Goal: Task Accomplishment & Management: Use online tool/utility

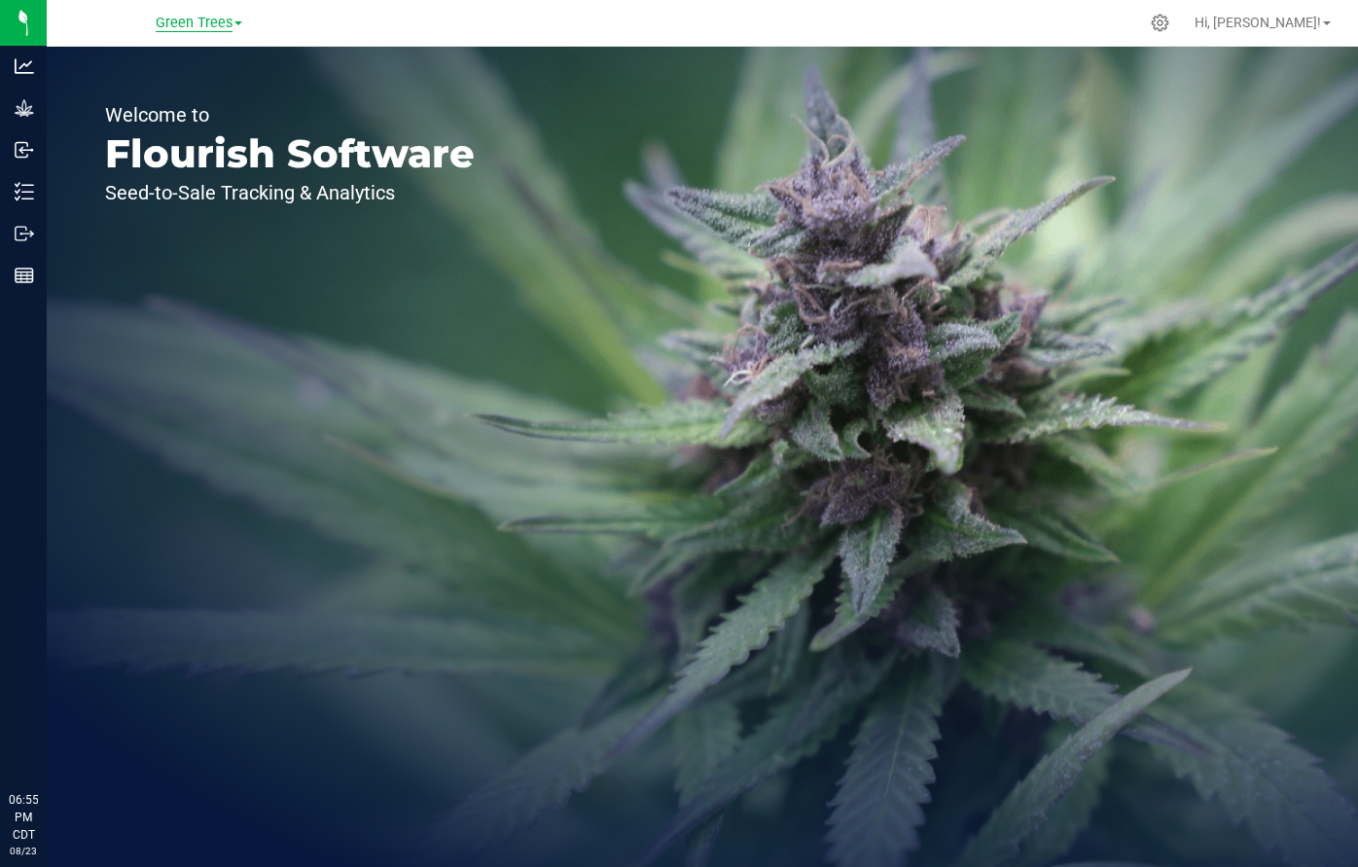
click at [187, 30] on span "Green Trees" at bounding box center [194, 24] width 77 height 18
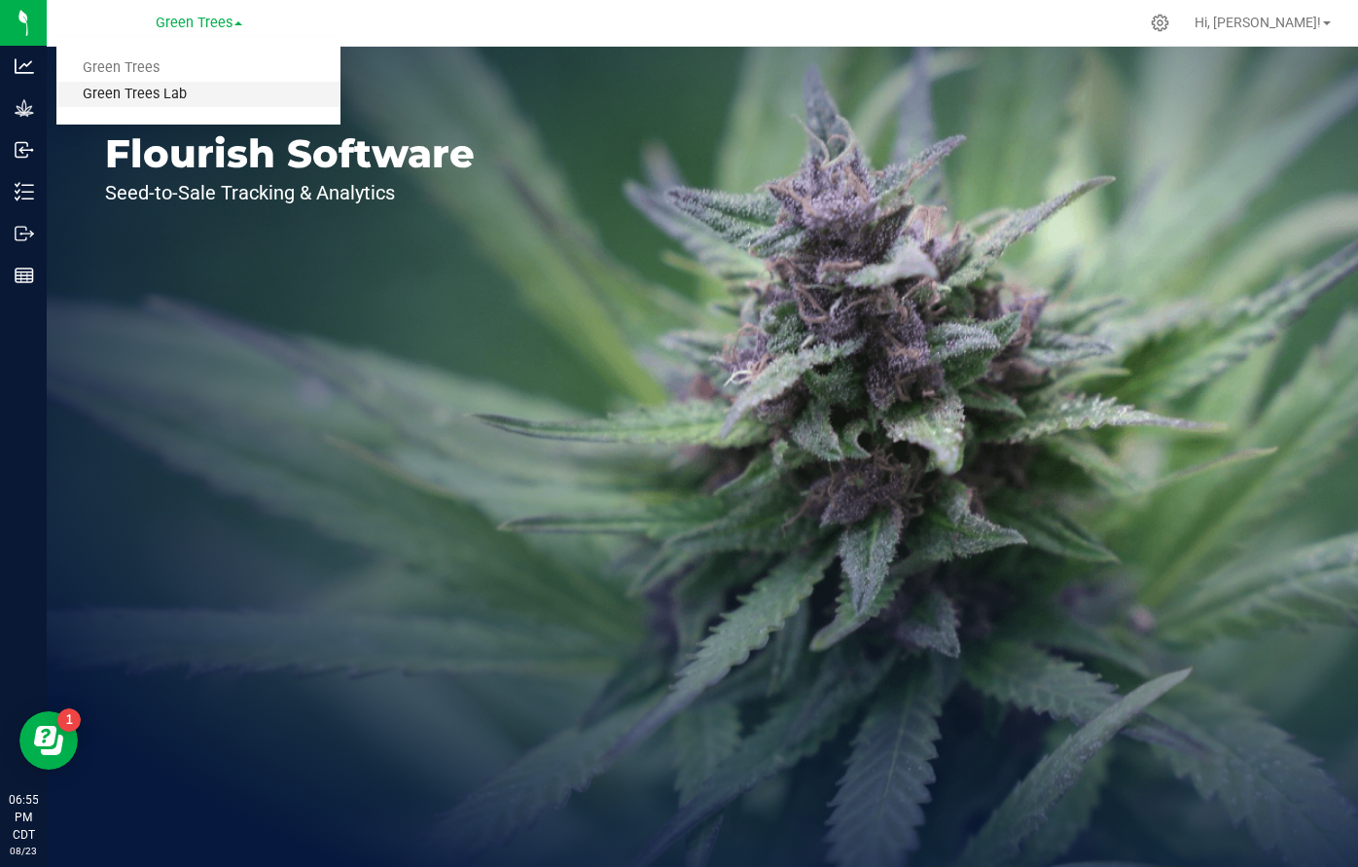
click at [177, 88] on link "Green Trees Lab" at bounding box center [198, 95] width 284 height 26
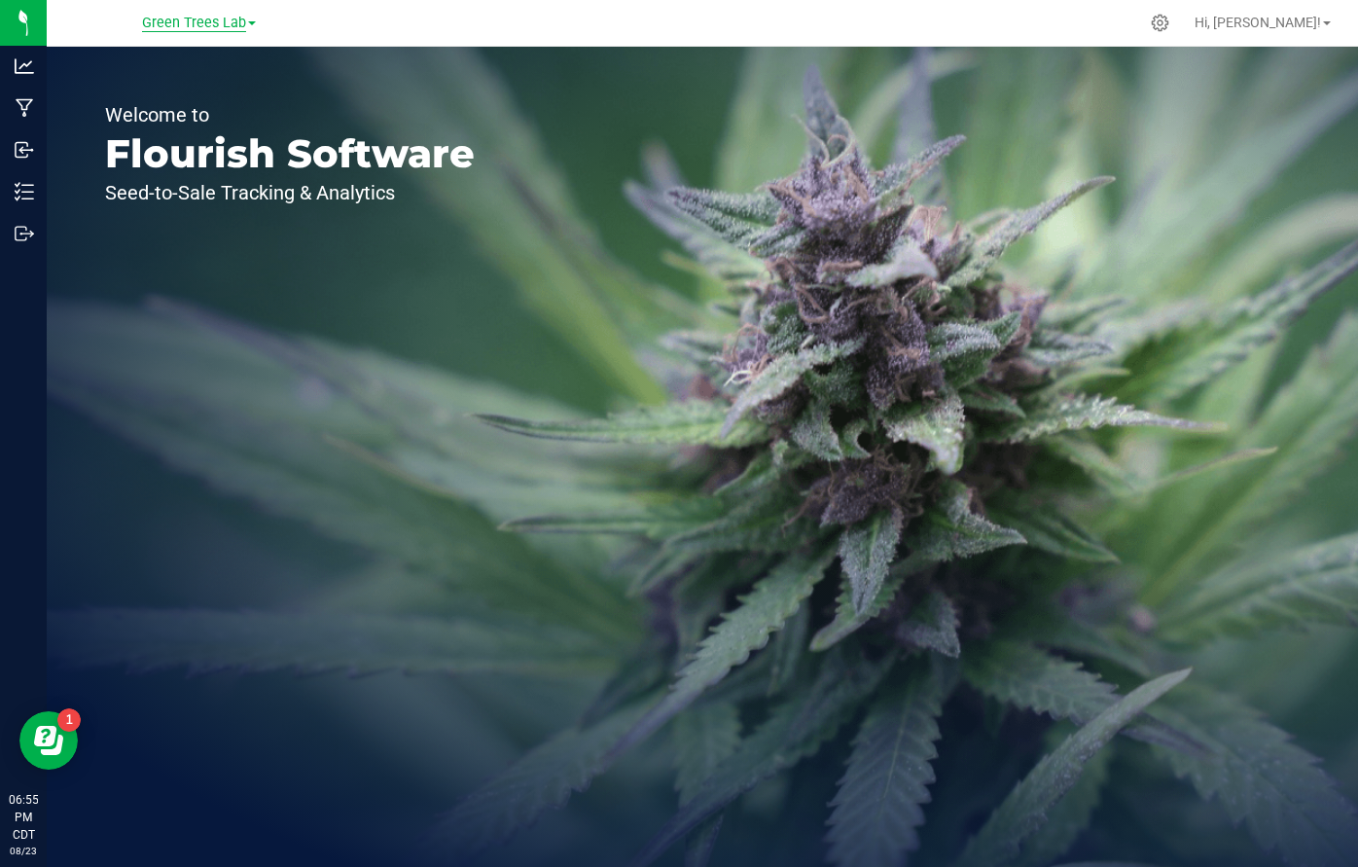
click at [190, 20] on span "Green Trees Lab" at bounding box center [194, 24] width 104 height 18
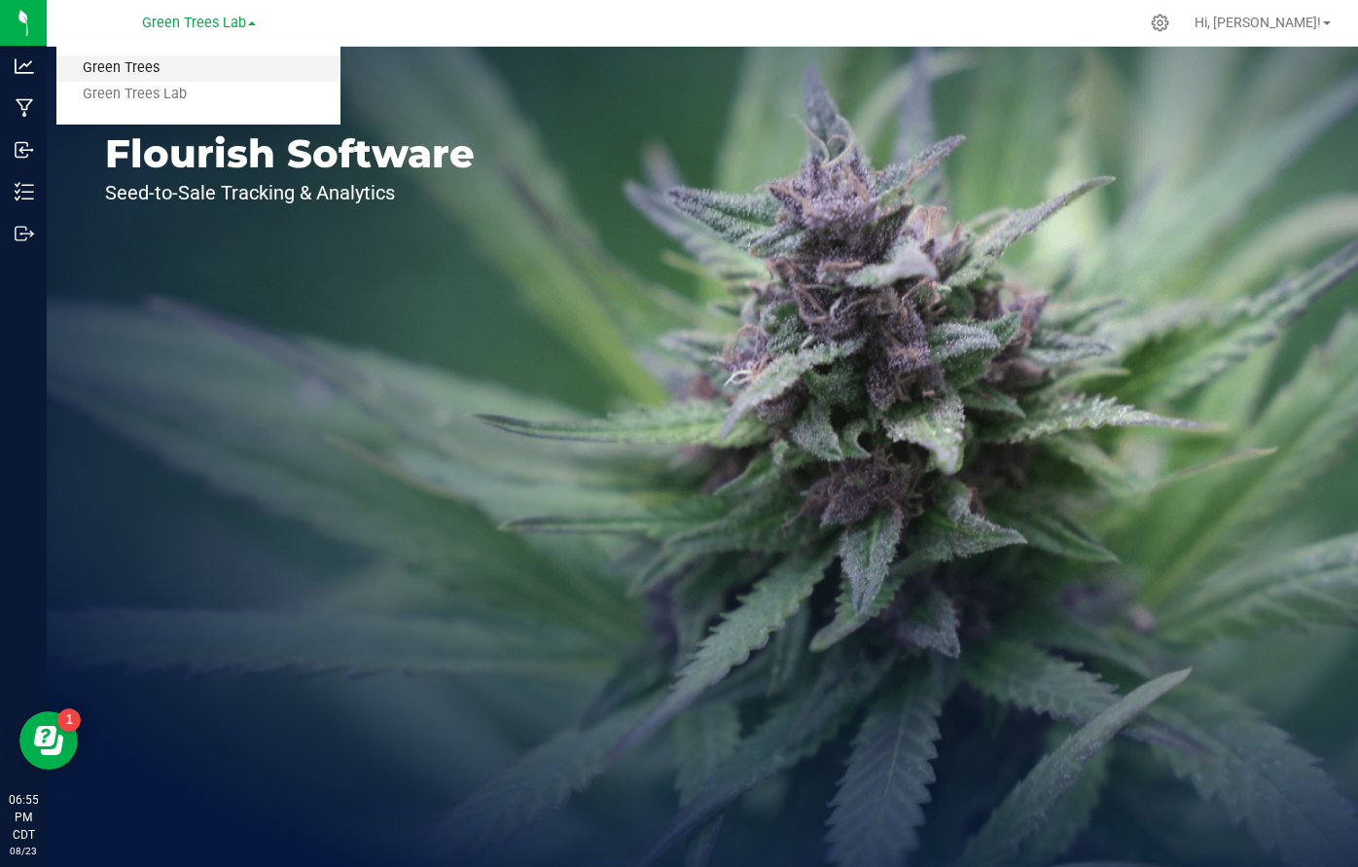
click at [162, 60] on link "Green Trees" at bounding box center [198, 68] width 284 height 26
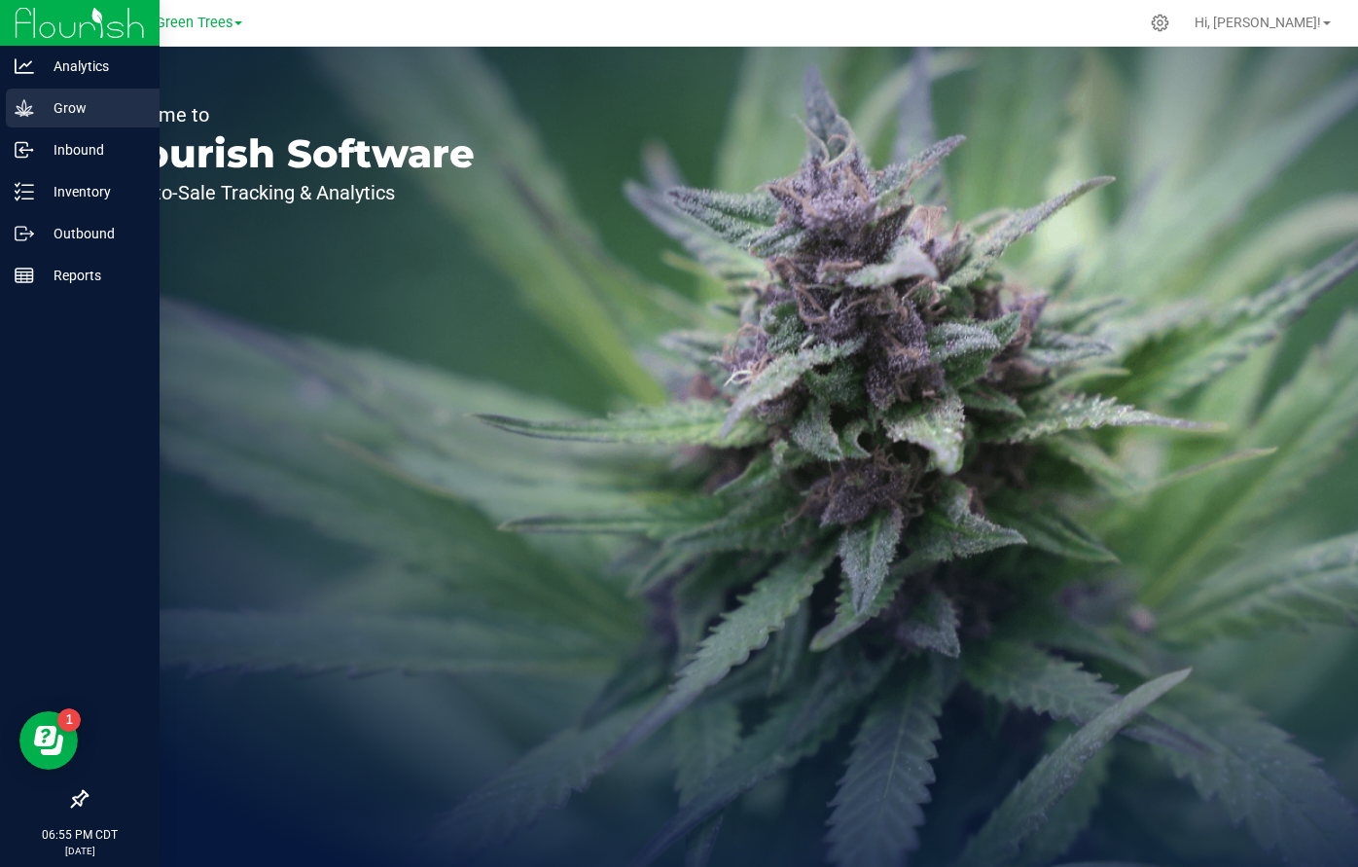
click at [43, 113] on p "Grow" at bounding box center [92, 107] width 117 height 23
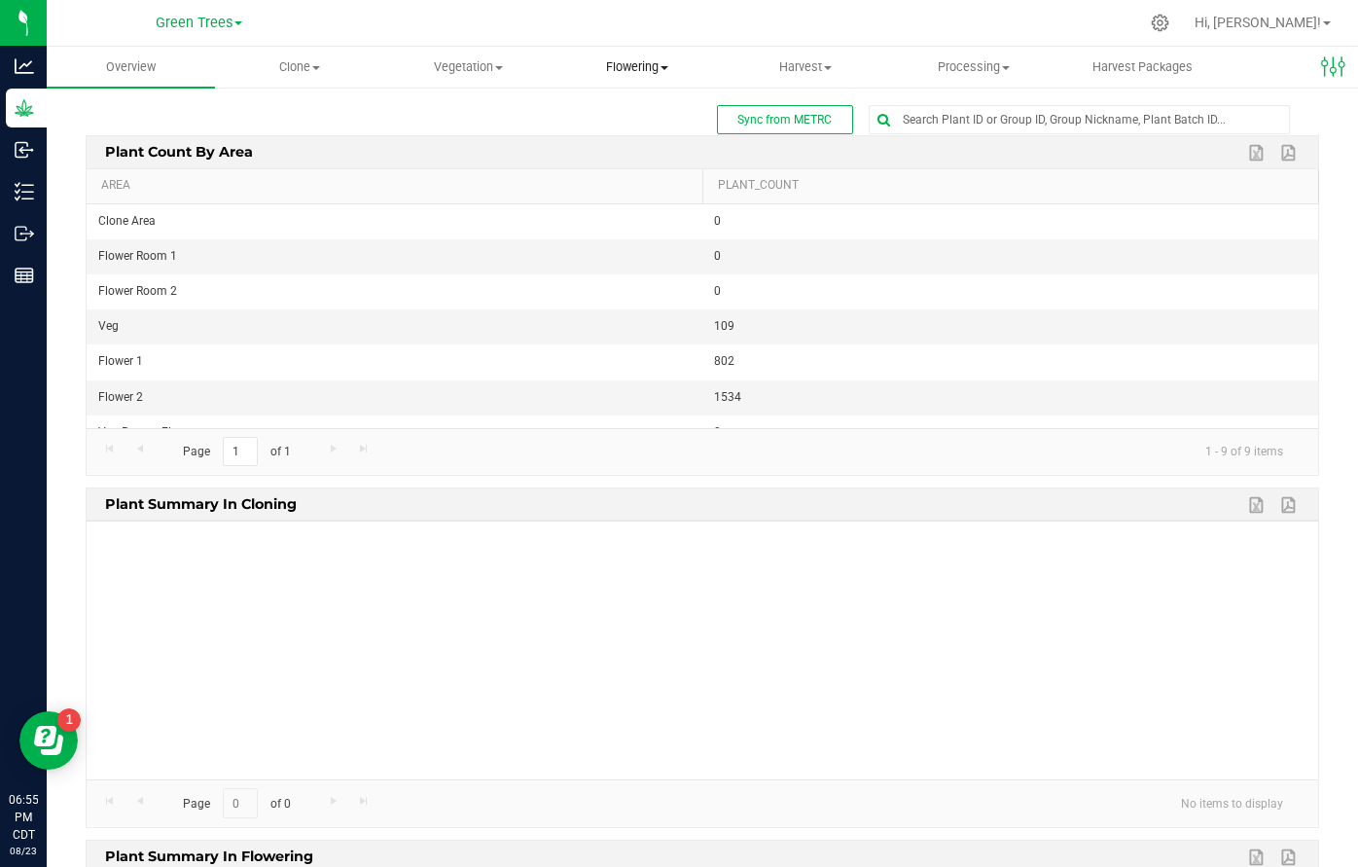
click at [644, 65] on span "Flowering" at bounding box center [636, 67] width 166 height 18
click at [632, 140] on span "Flowering groups" at bounding box center [632, 140] width 161 height 17
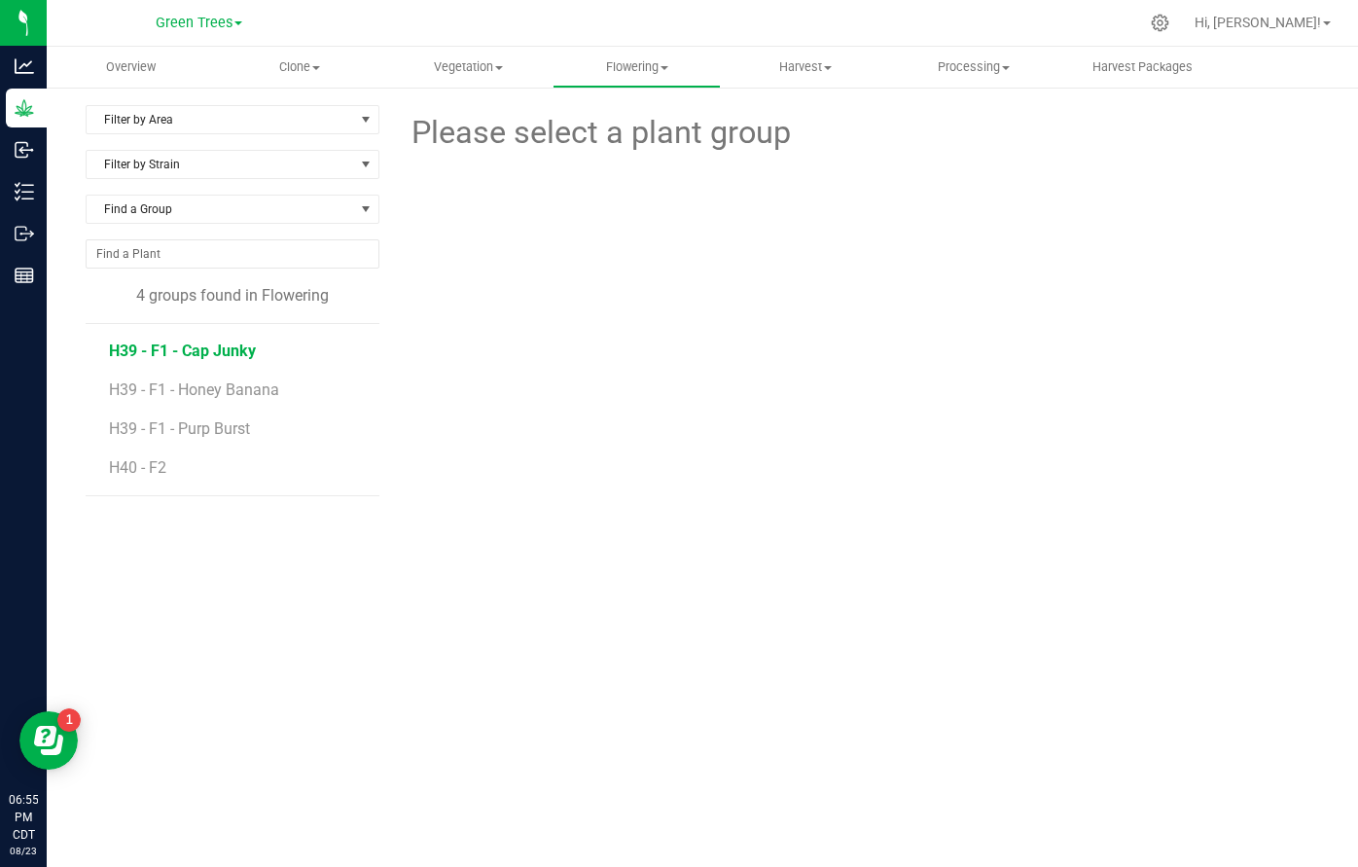
click at [212, 346] on span "H39 - F1 - Cap Junky" at bounding box center [182, 350] width 147 height 18
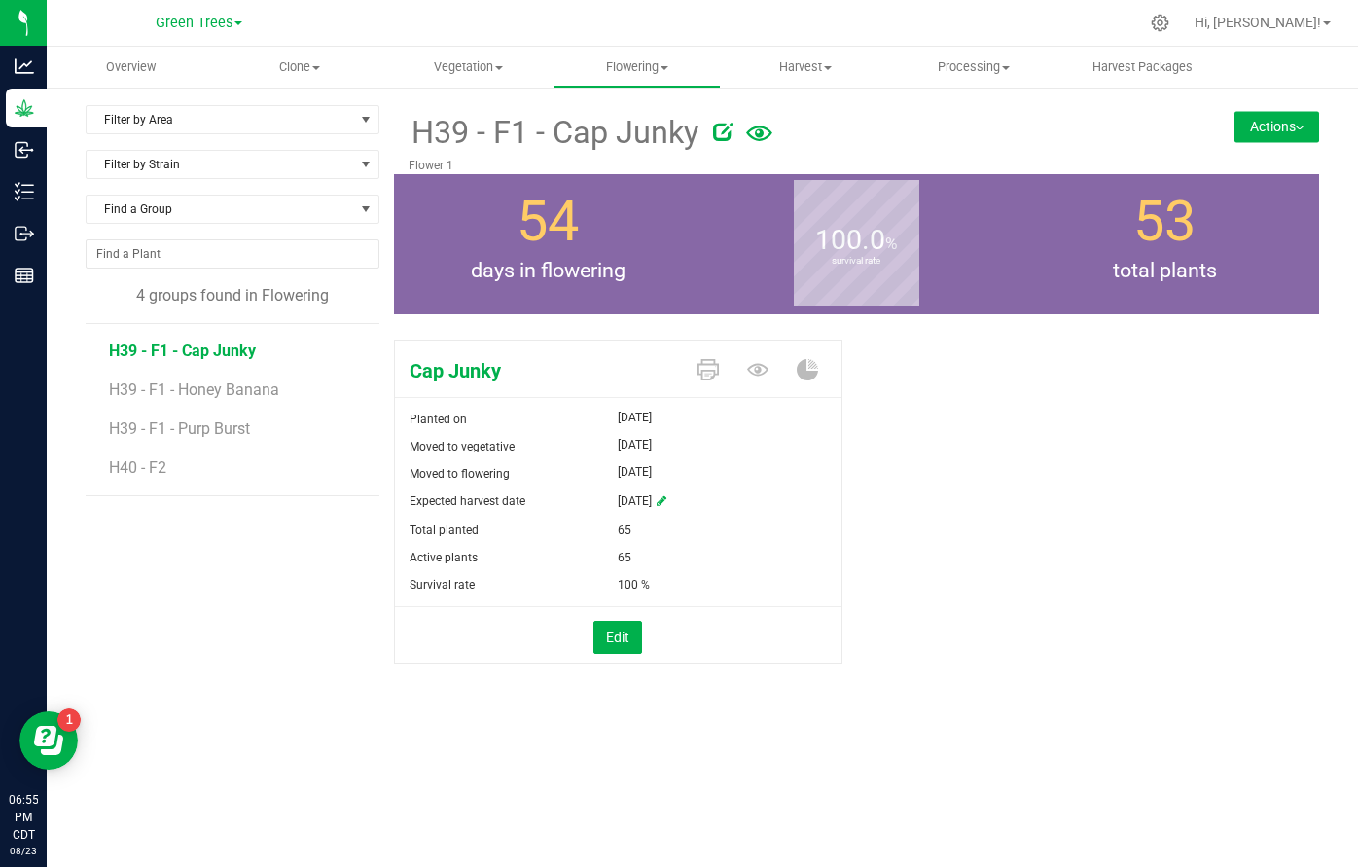
click at [1301, 127] on img at bounding box center [1300, 128] width 8 height 4
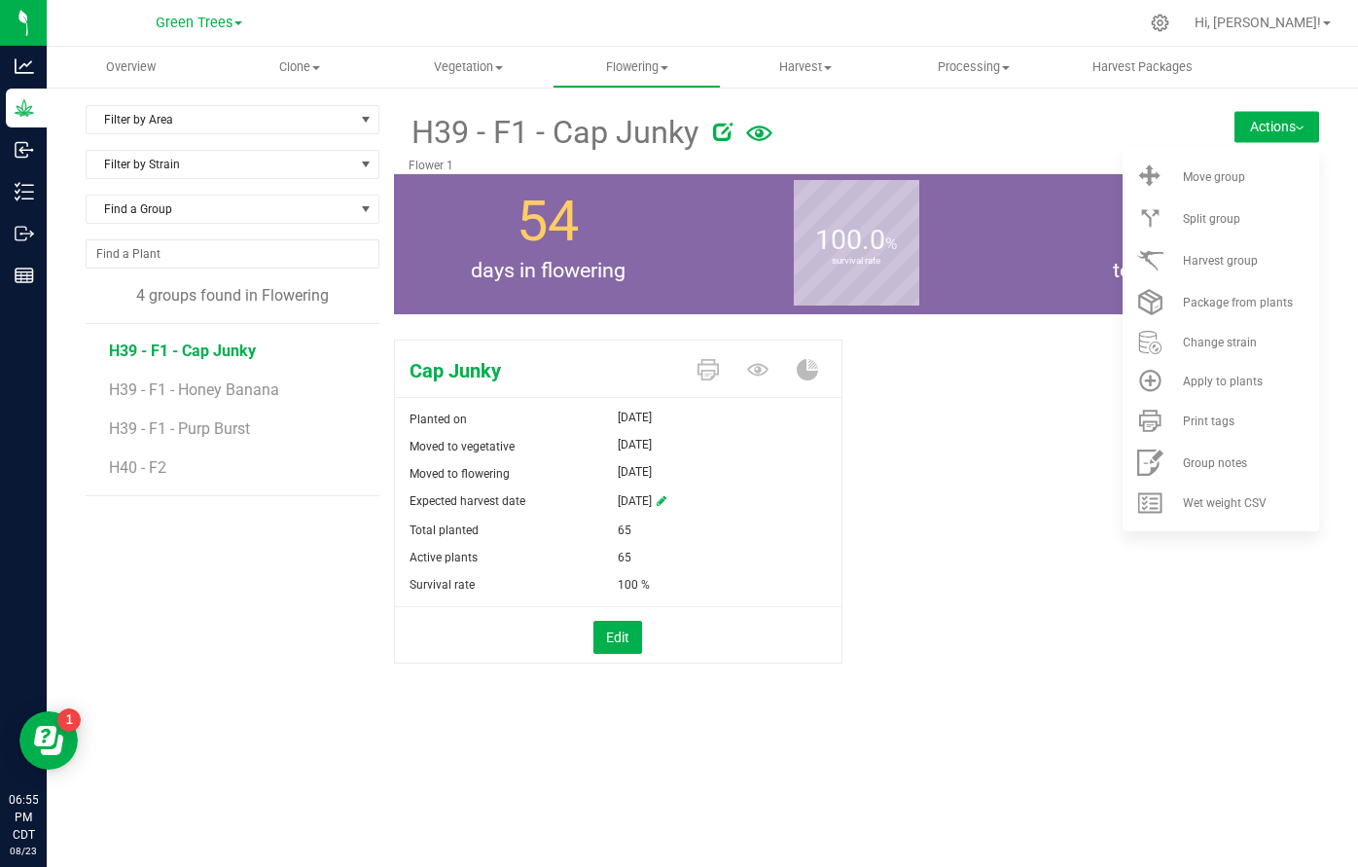
click at [945, 443] on div "Cap Junky Planted on [DATE] Moved to vegetative [DATE] Moved to flowering [DATE…" at bounding box center [856, 522] width 925 height 380
click at [1307, 118] on button "Actions" at bounding box center [1276, 126] width 85 height 31
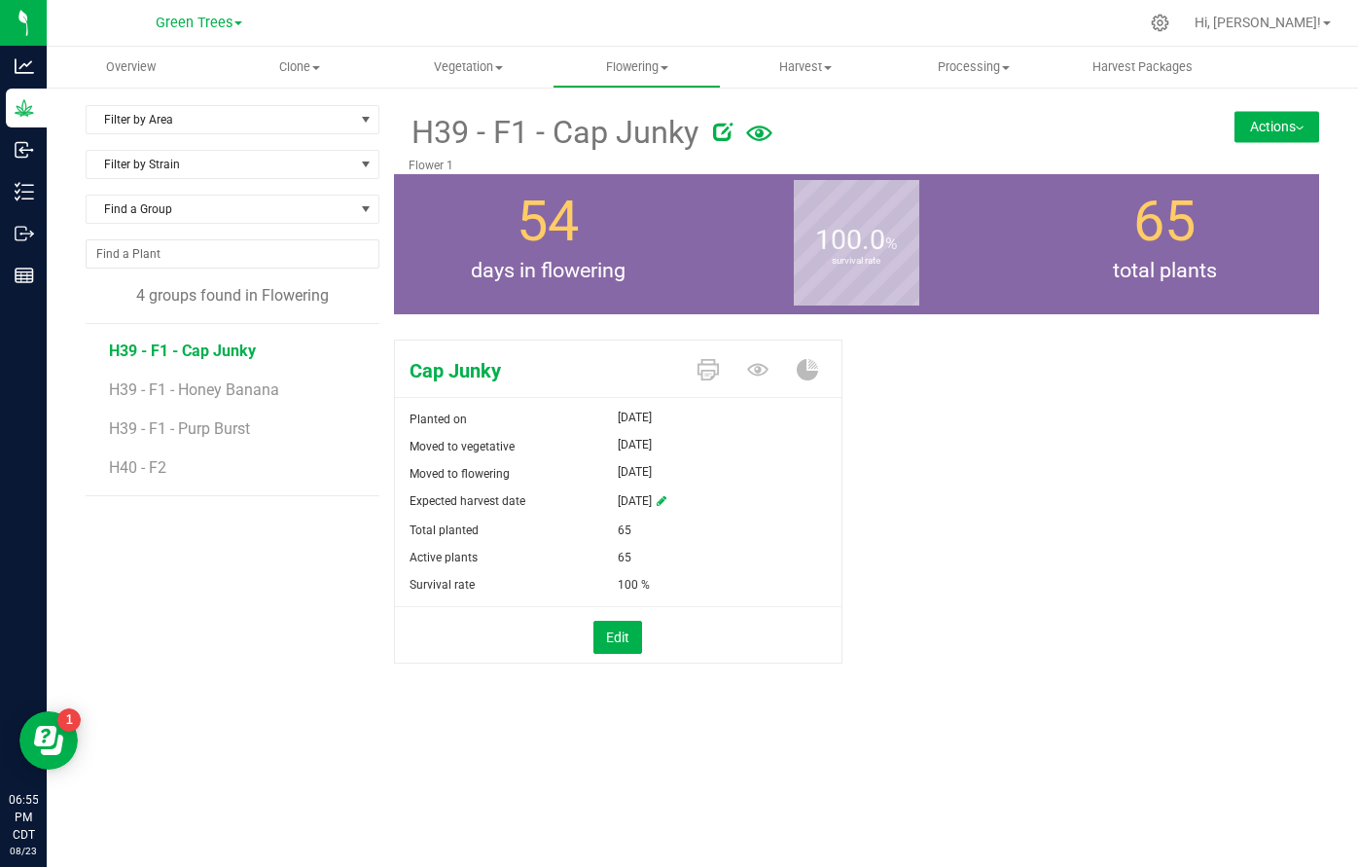
click at [1307, 118] on button "Actions" at bounding box center [1276, 126] width 85 height 31
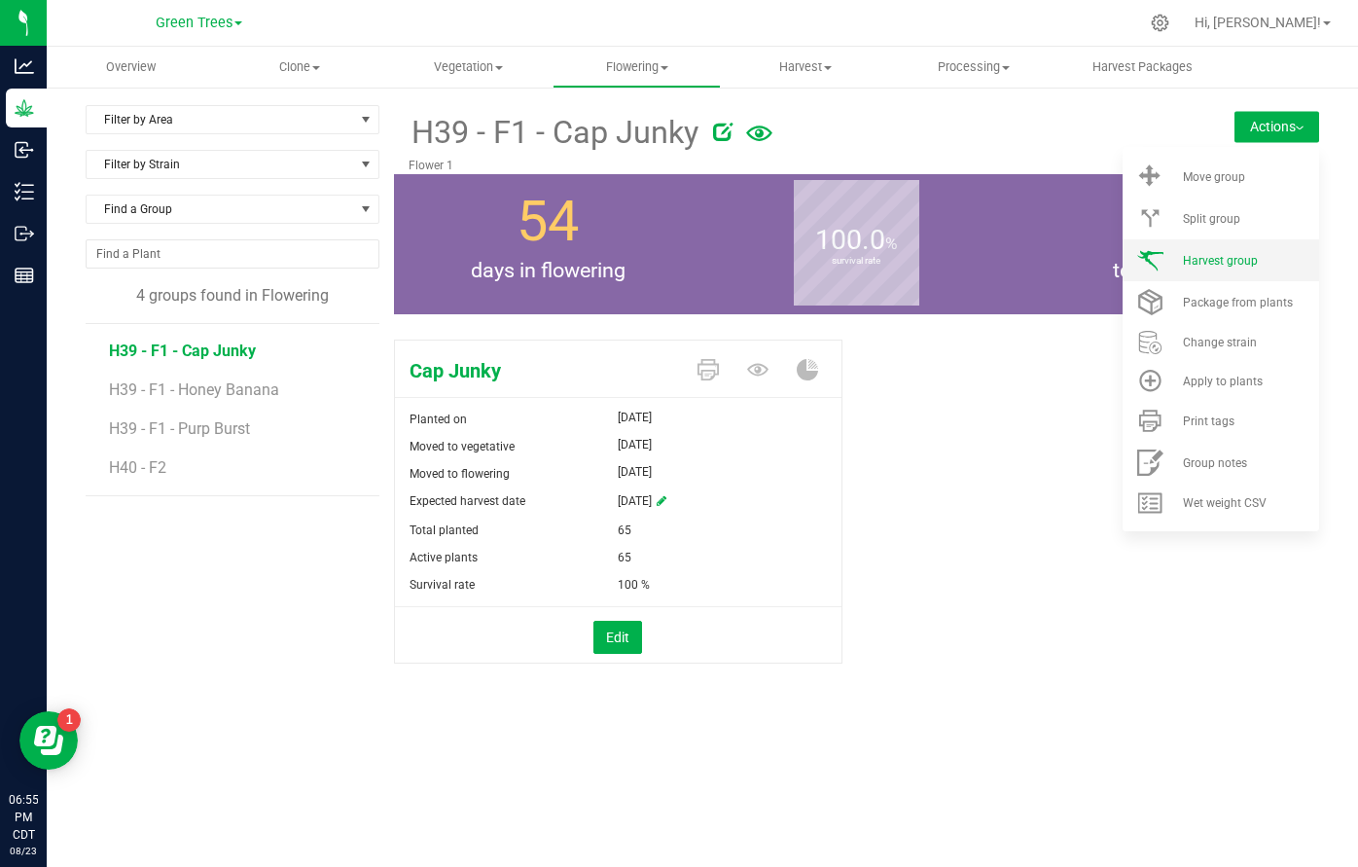
click at [1250, 267] on li "Harvest group" at bounding box center [1221, 260] width 196 height 42
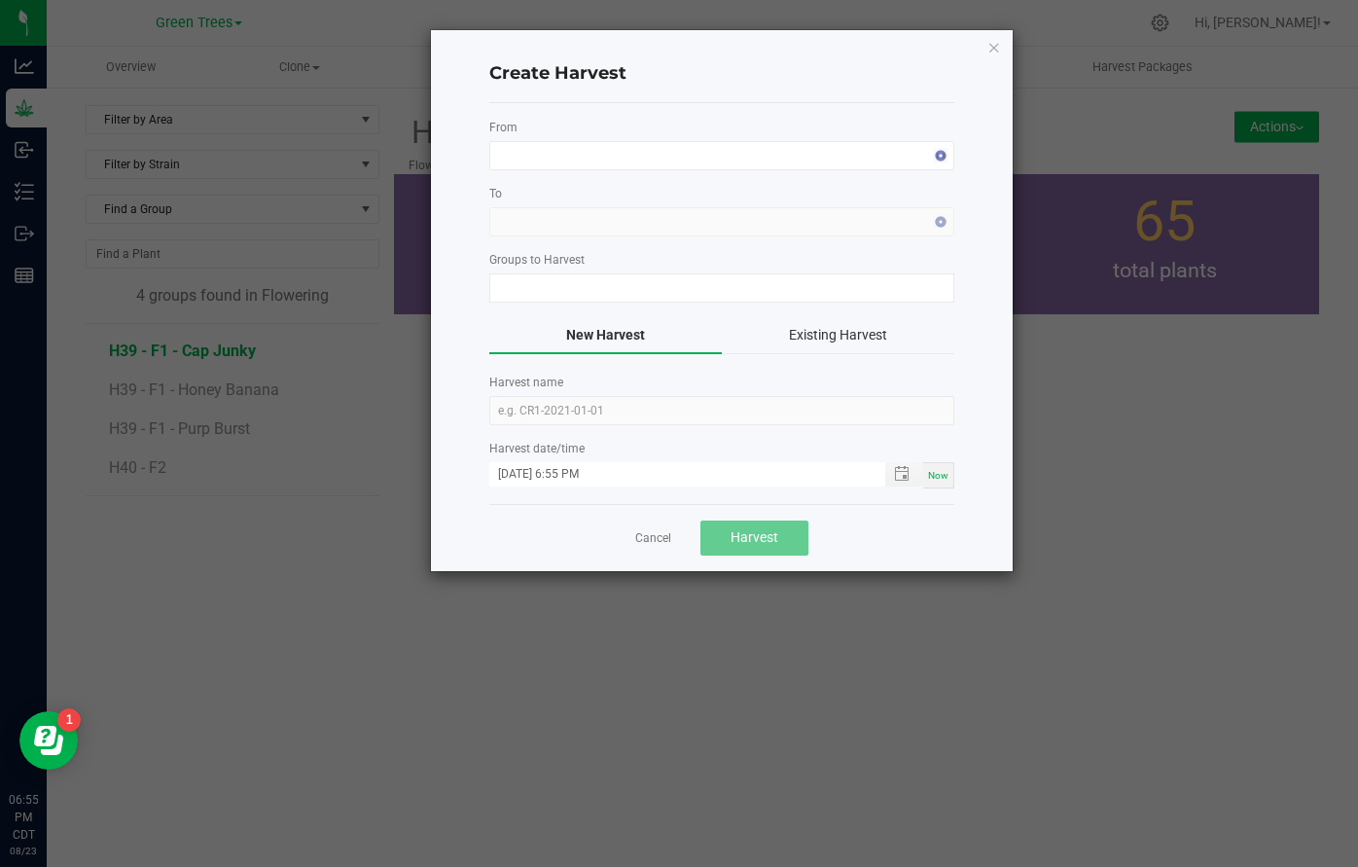
type input "H39 - F1 - Cap Junky"
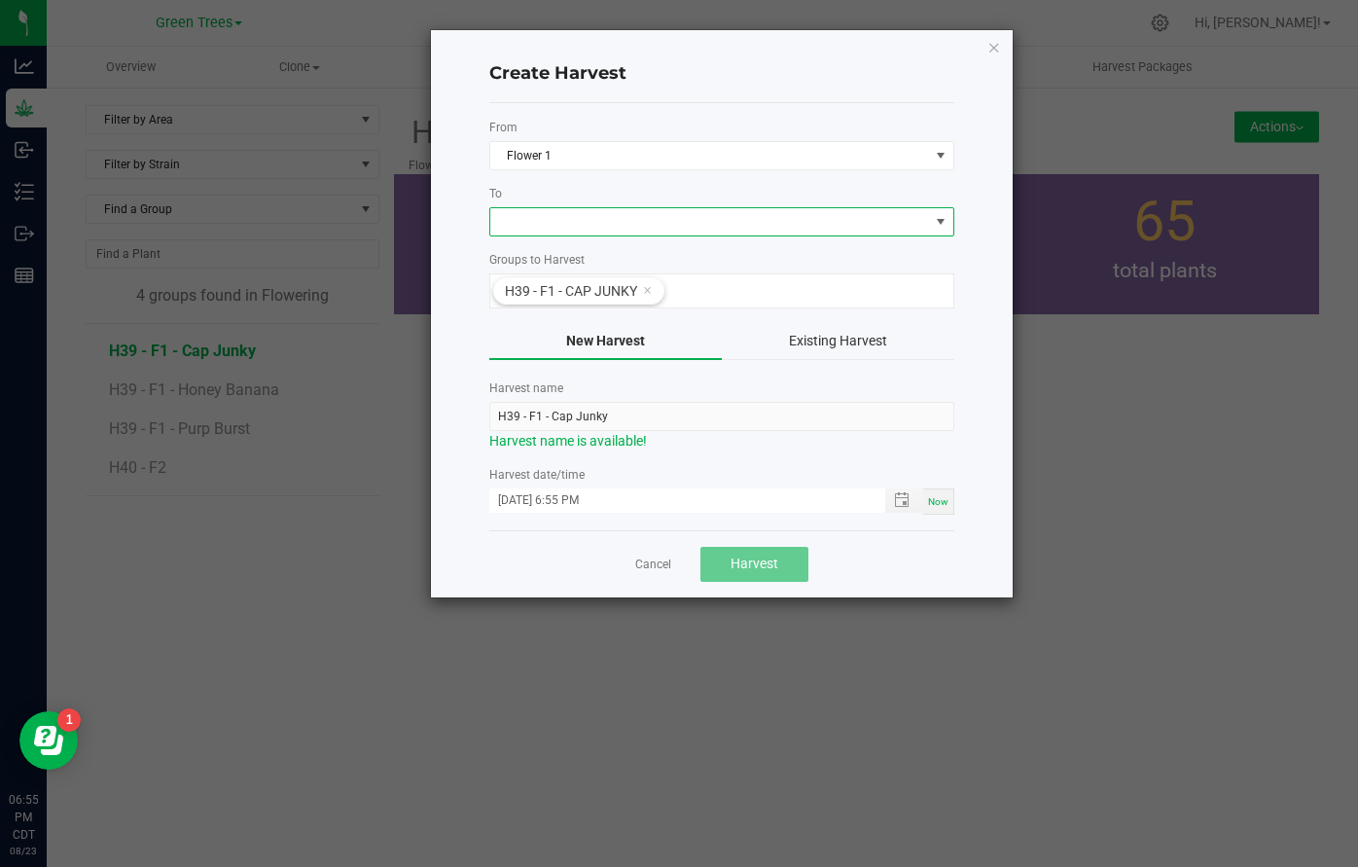
click at [536, 228] on span at bounding box center [709, 221] width 439 height 27
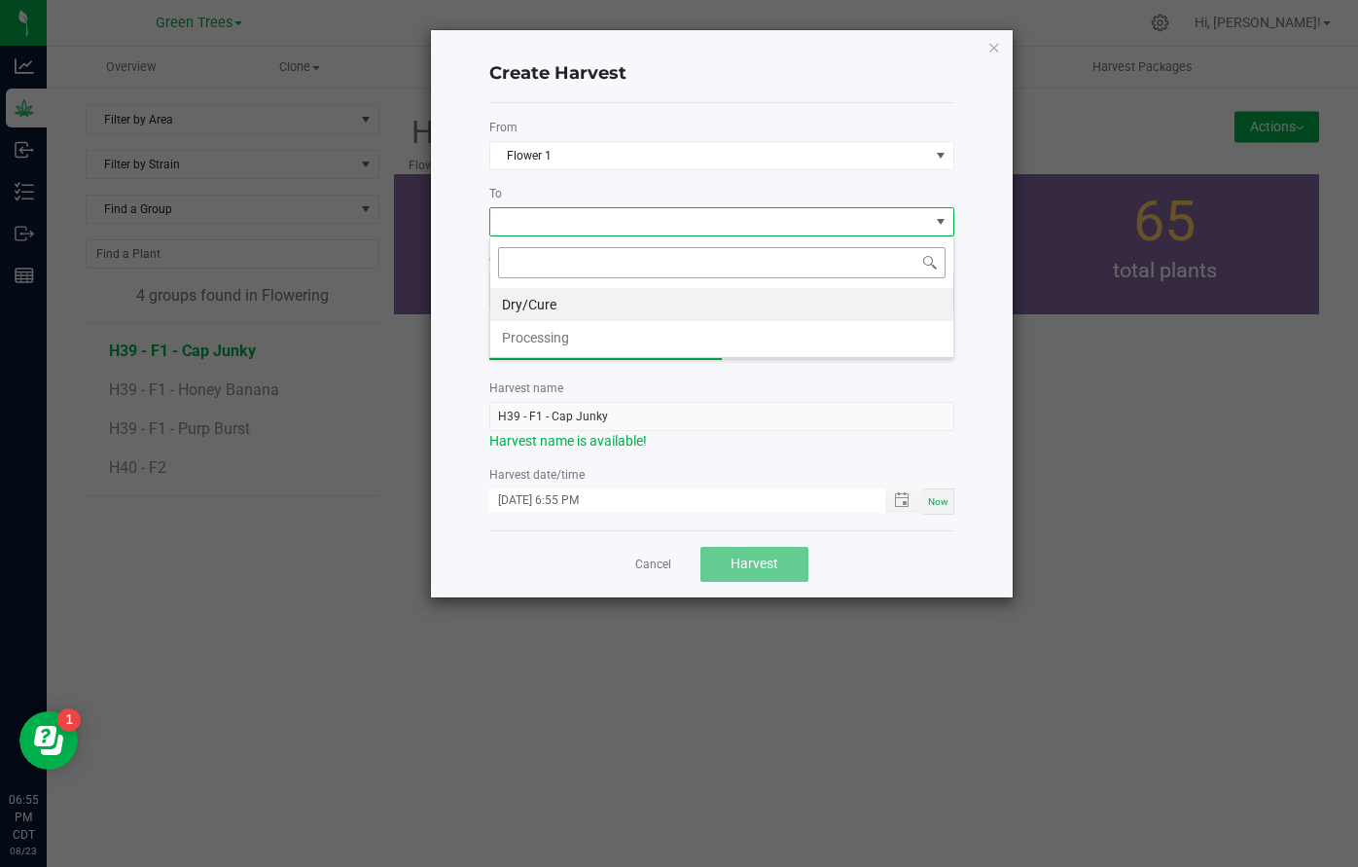
scroll to position [29, 465]
click at [528, 309] on li "Dry/Cure" at bounding box center [721, 304] width 463 height 33
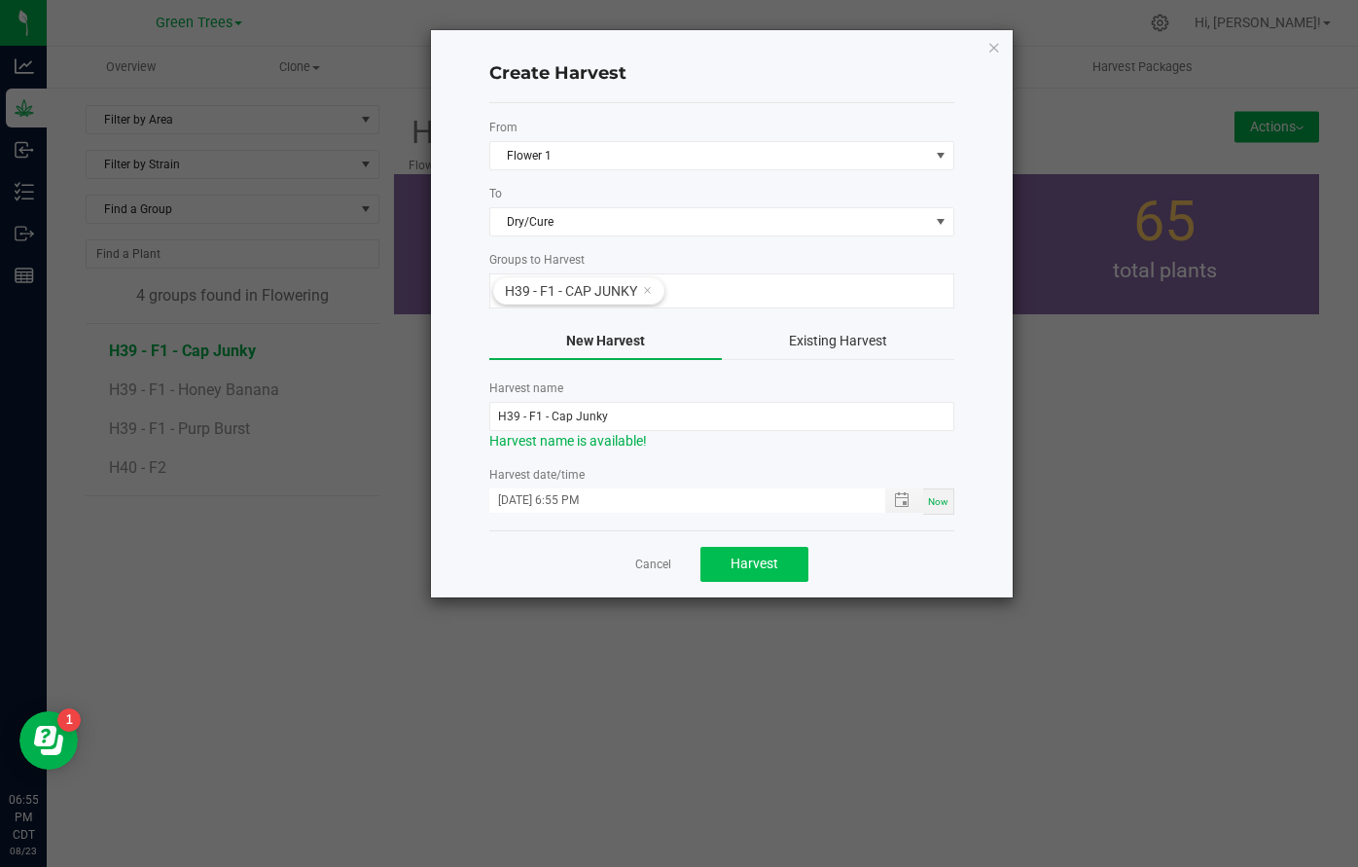
click at [728, 560] on button "Harvest" at bounding box center [754, 564] width 108 height 35
